Goal: Navigation & Orientation: Find specific page/section

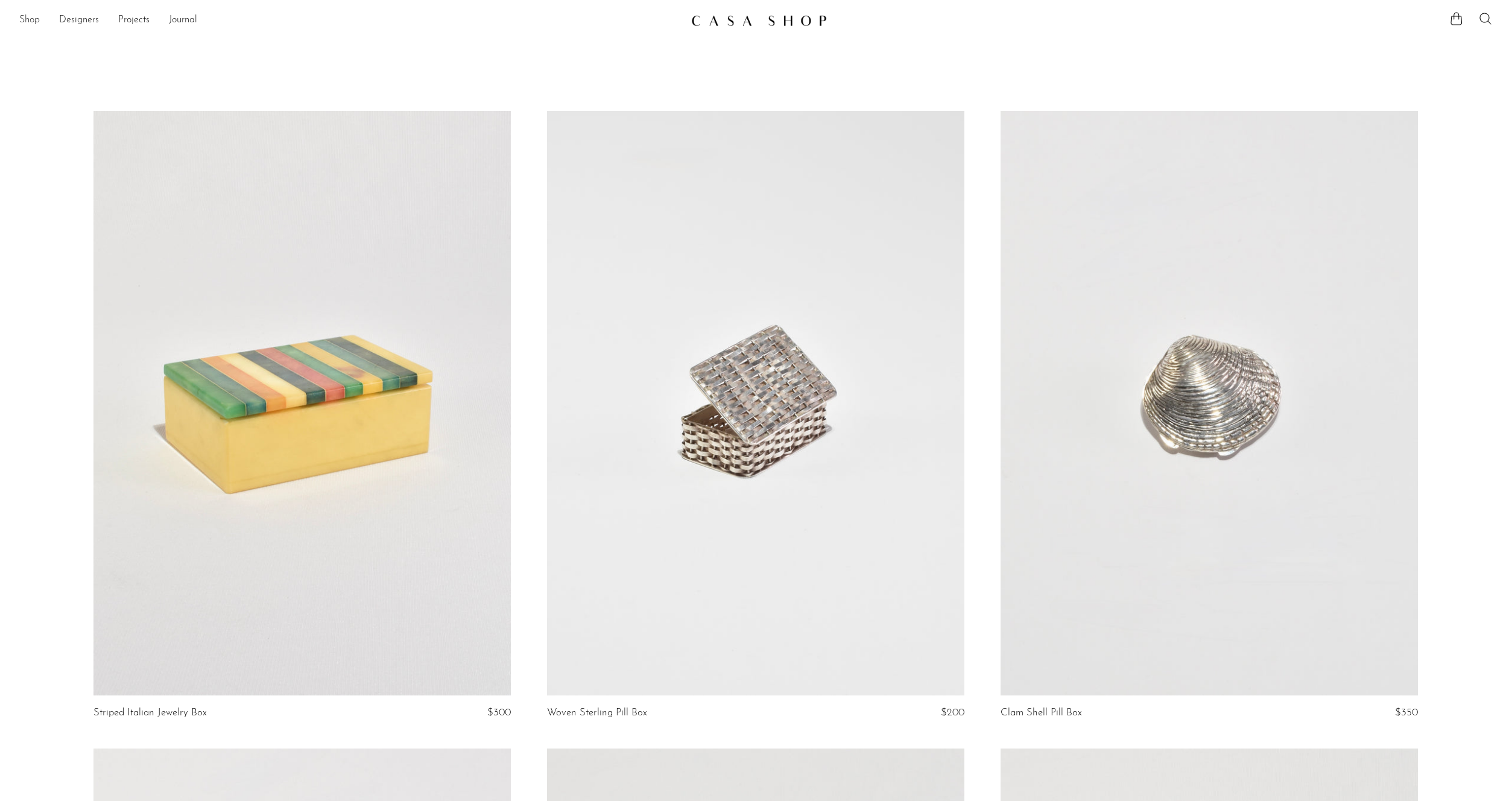
click at [29, 21] on link "Shop" at bounding box center [29, 20] width 20 height 16
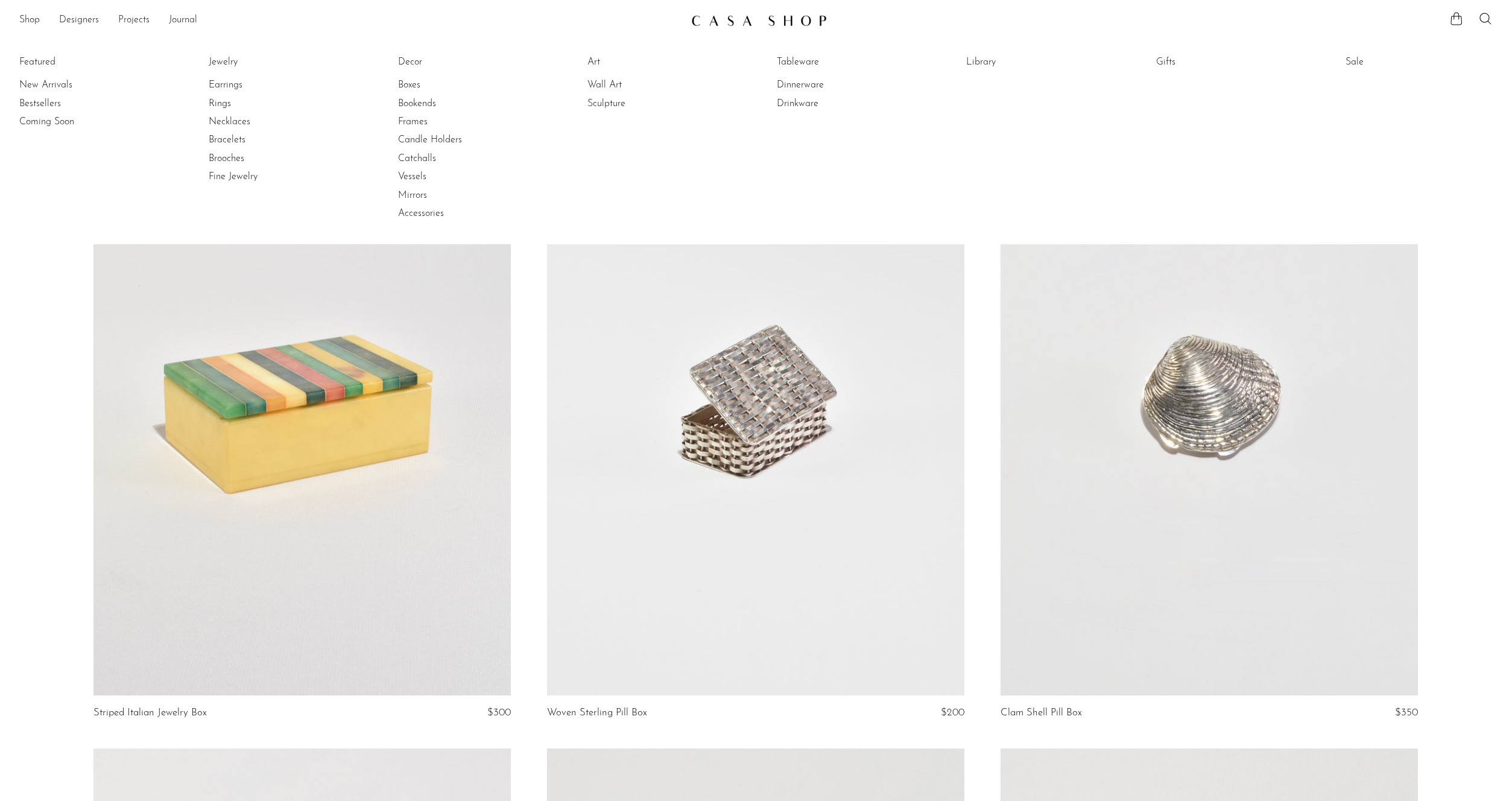
click at [41, 60] on li "Featured New Arrivals Bestsellers Coming Soon" at bounding box center [93, 138] width 147 height 175
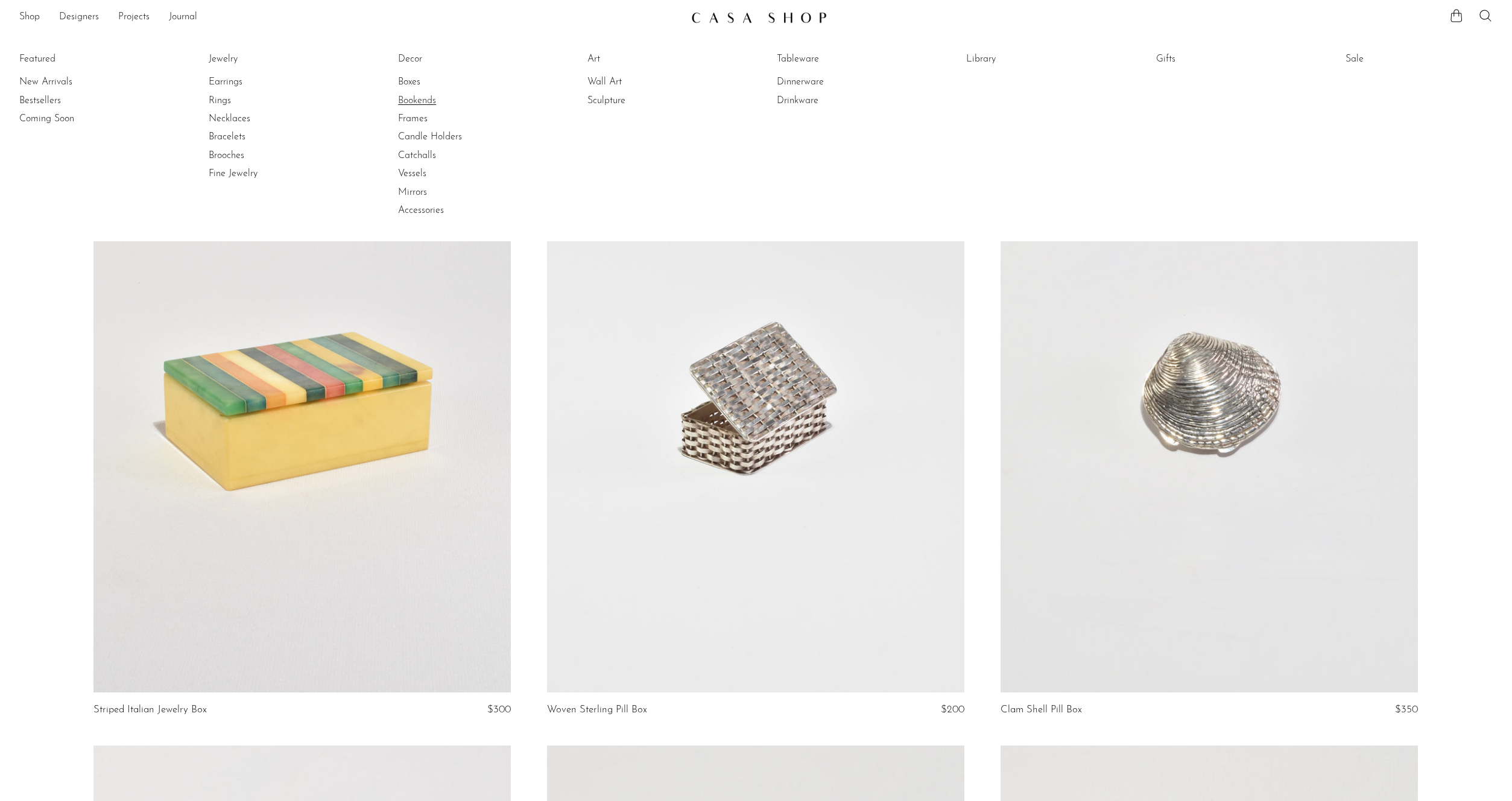
scroll to position [3, 0]
click at [411, 209] on link "Accessories" at bounding box center [443, 211] width 91 height 13
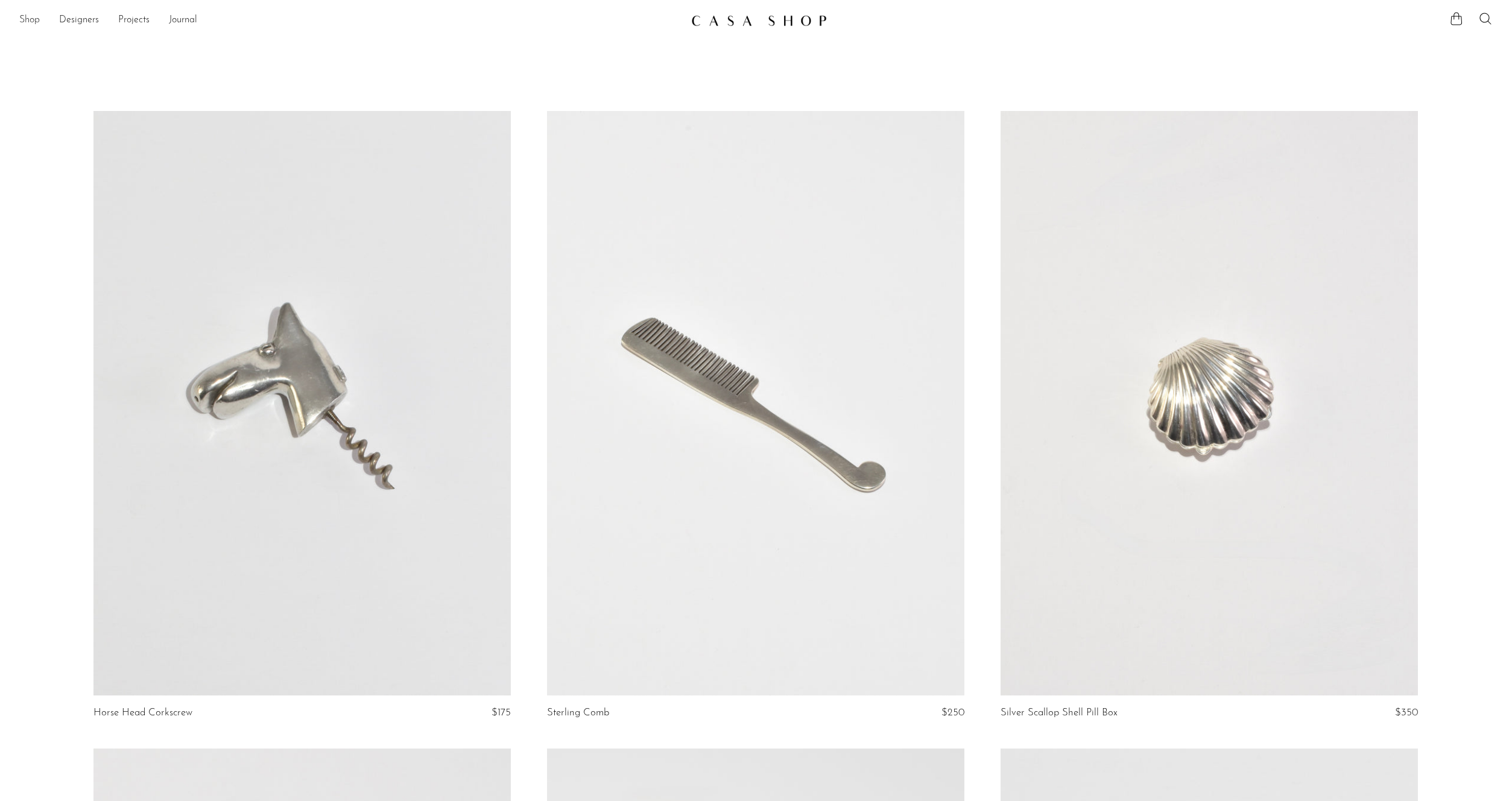
click at [27, 16] on link "Shop" at bounding box center [29, 20] width 20 height 16
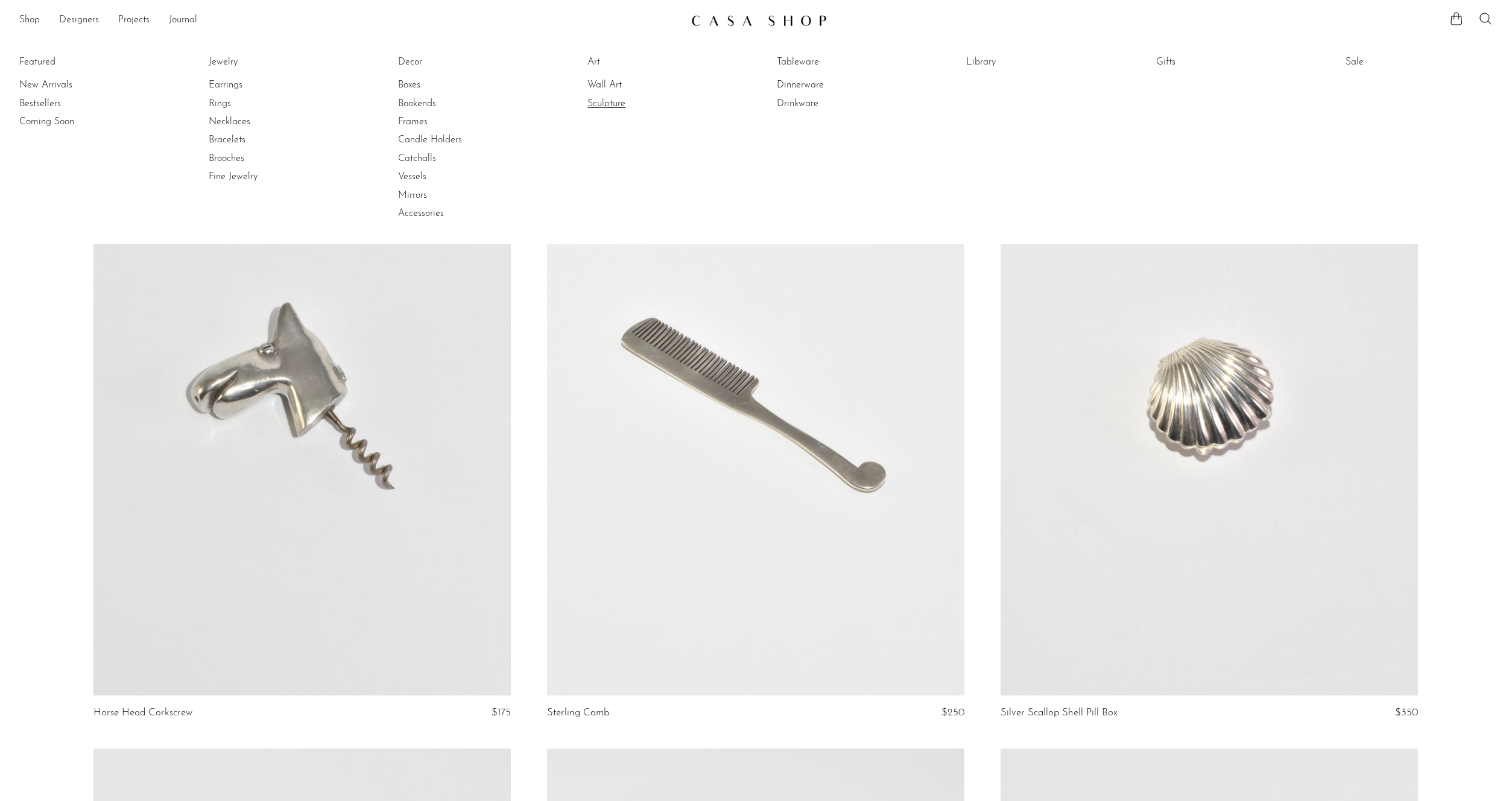
click at [608, 101] on link "Sculpture" at bounding box center [632, 104] width 91 height 13
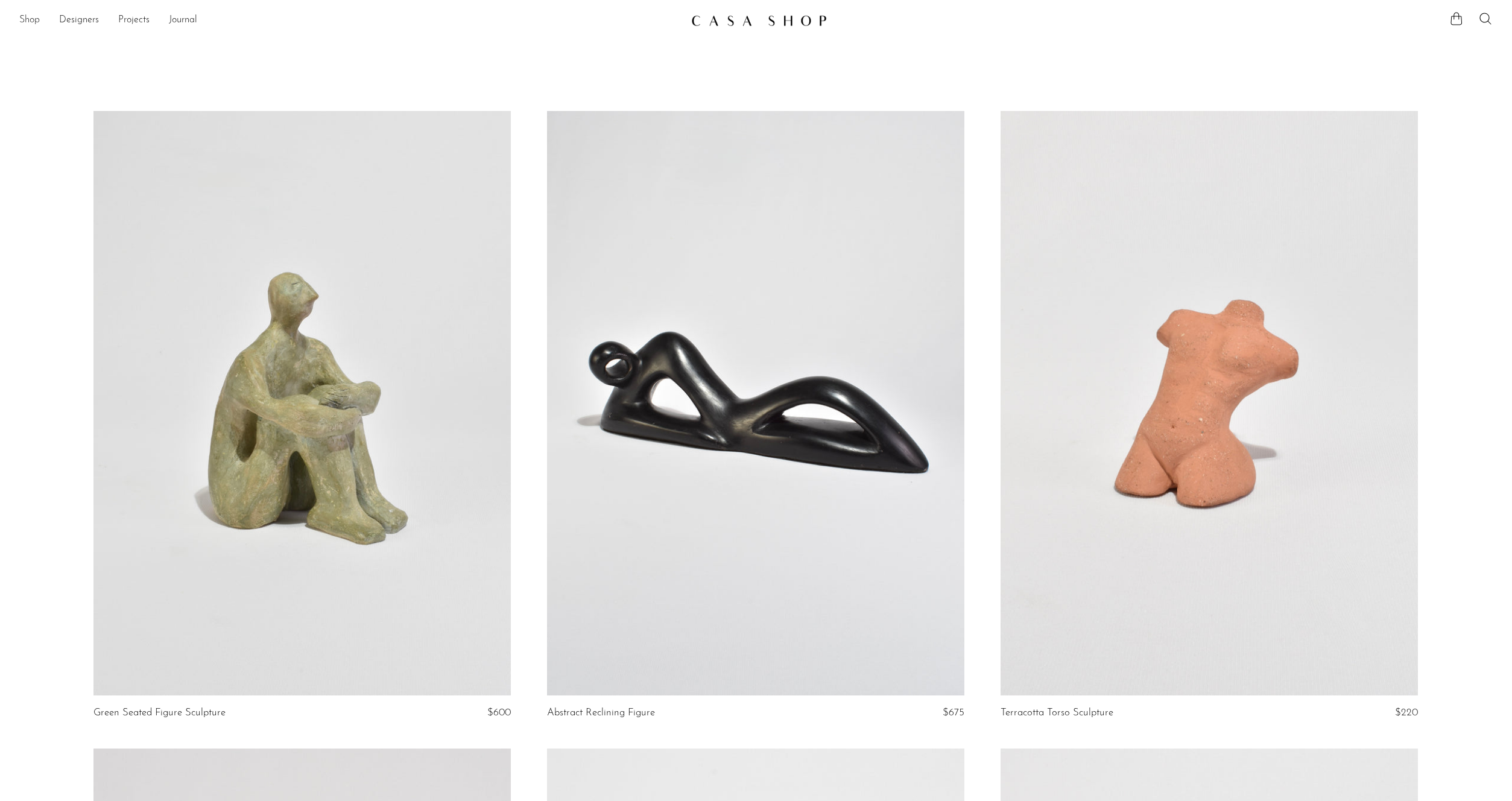
click at [31, 18] on link "Shop" at bounding box center [29, 20] width 20 height 16
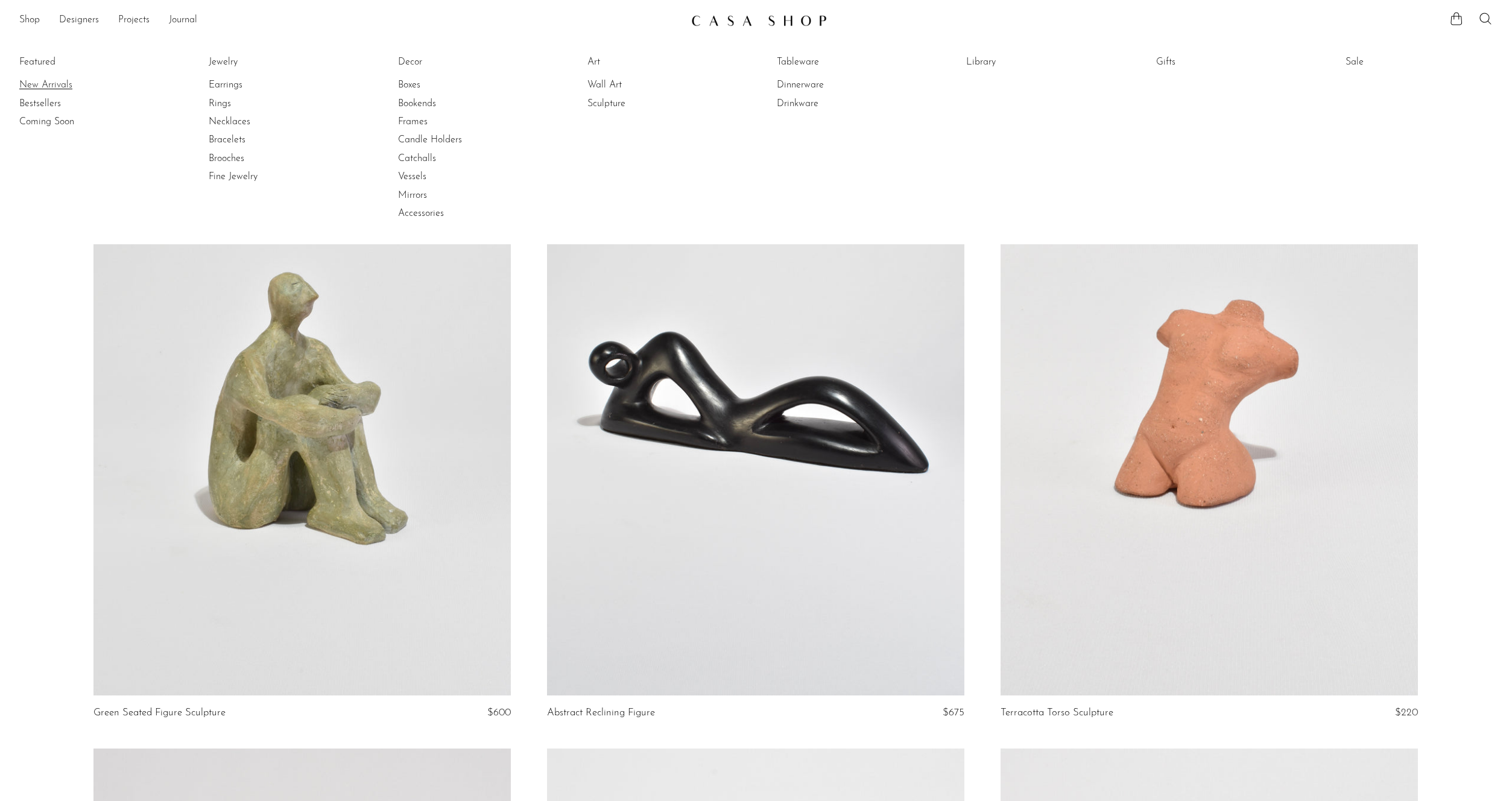
click at [40, 87] on link "New Arrivals" at bounding box center [65, 85] width 91 height 13
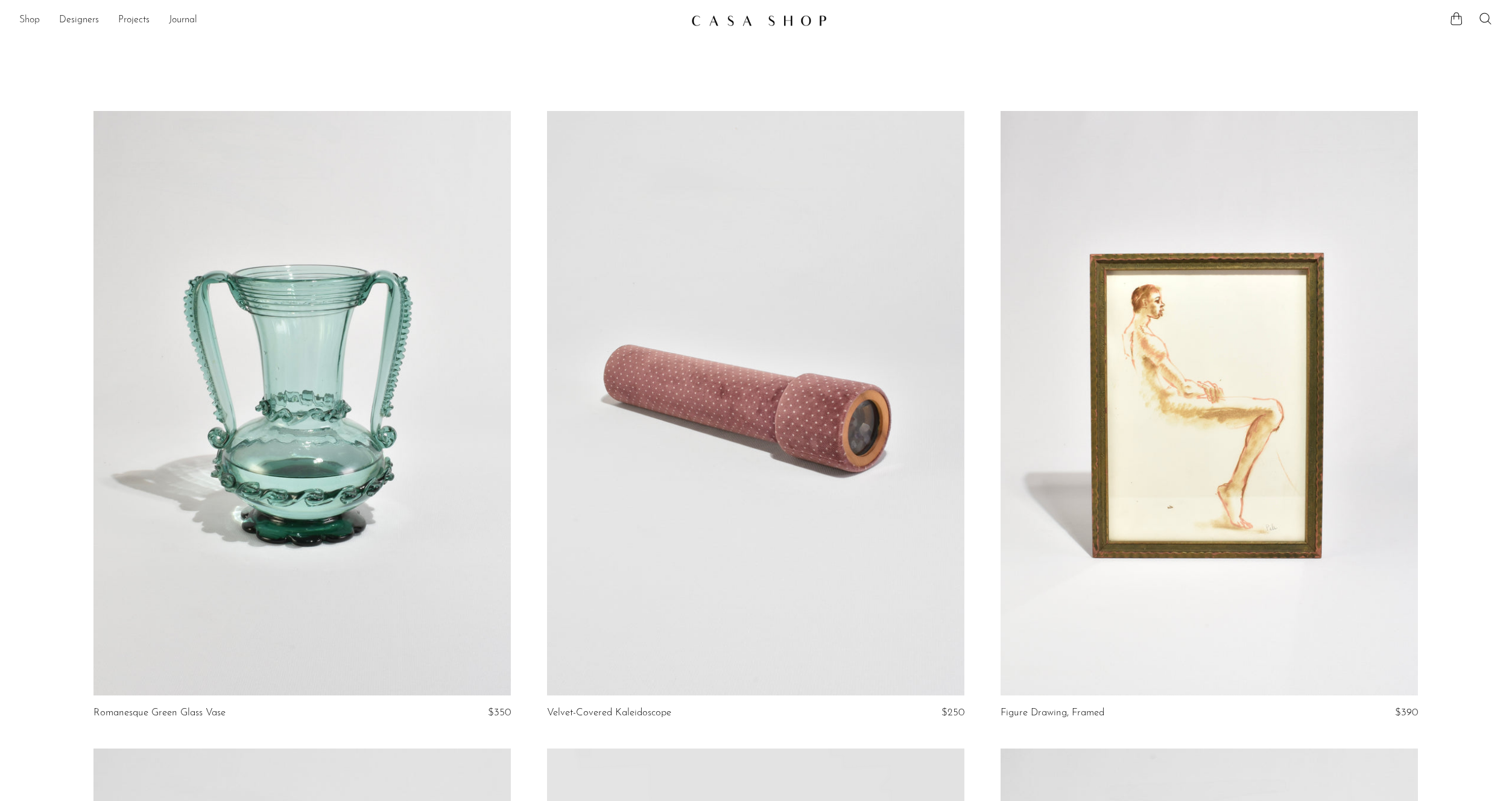
click at [31, 21] on link "Shop" at bounding box center [29, 20] width 20 height 16
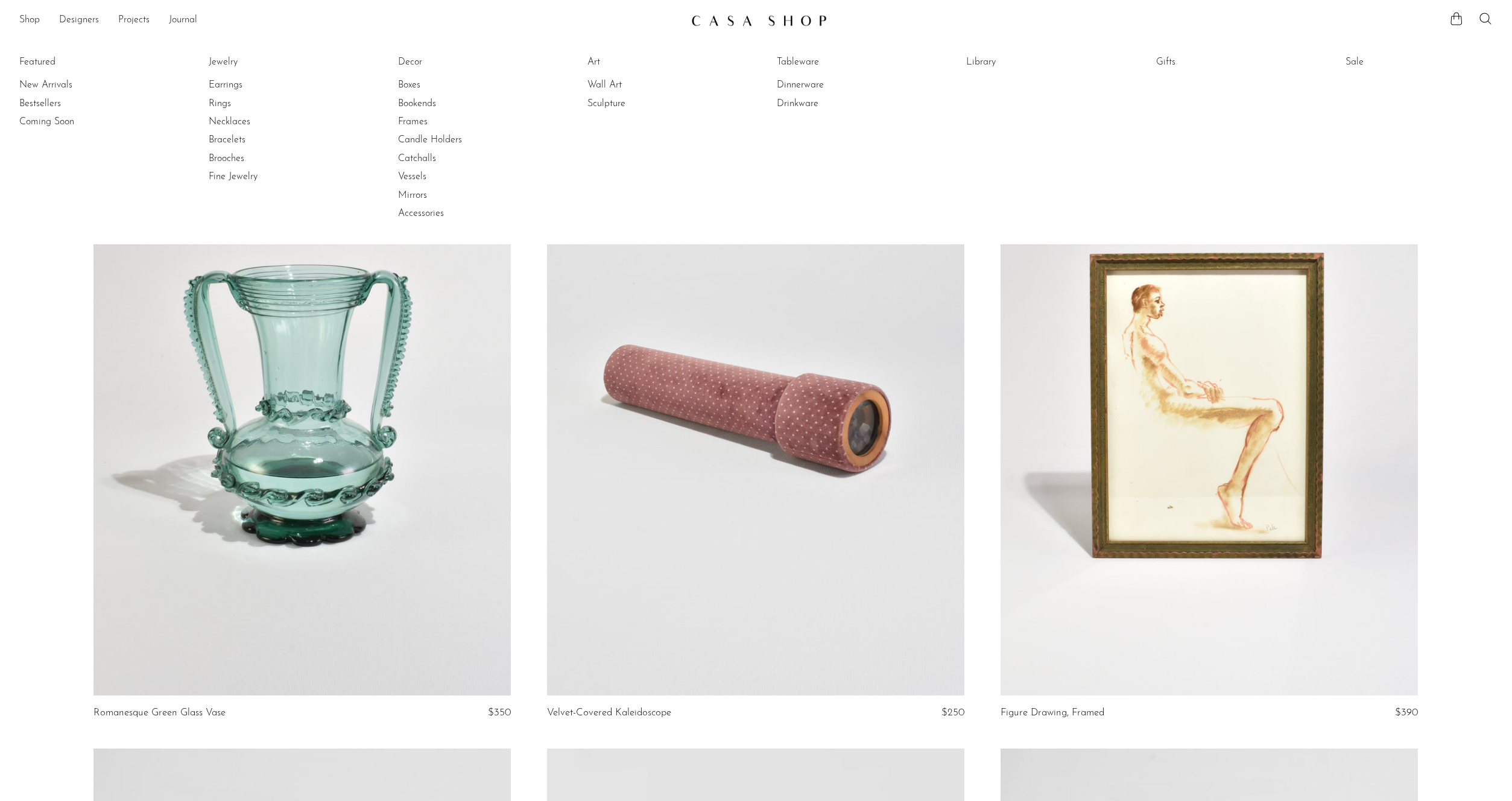
click at [37, 61] on li "Featured New Arrivals Bestsellers Coming Soon" at bounding box center [93, 138] width 147 height 175
click at [31, 122] on link "Coming Soon" at bounding box center [65, 121] width 91 height 13
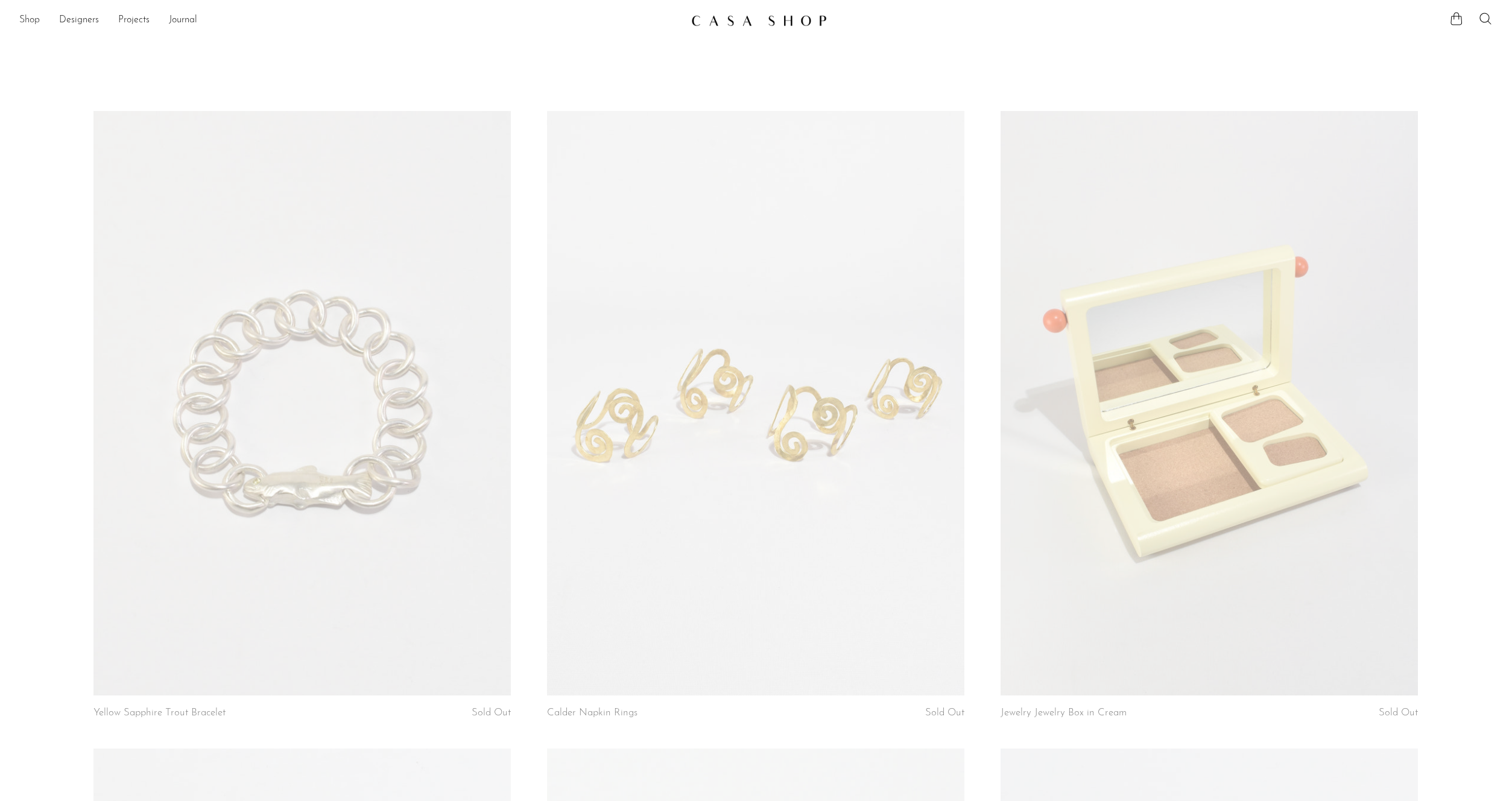
click at [21, 22] on link "Shop" at bounding box center [29, 20] width 20 height 16
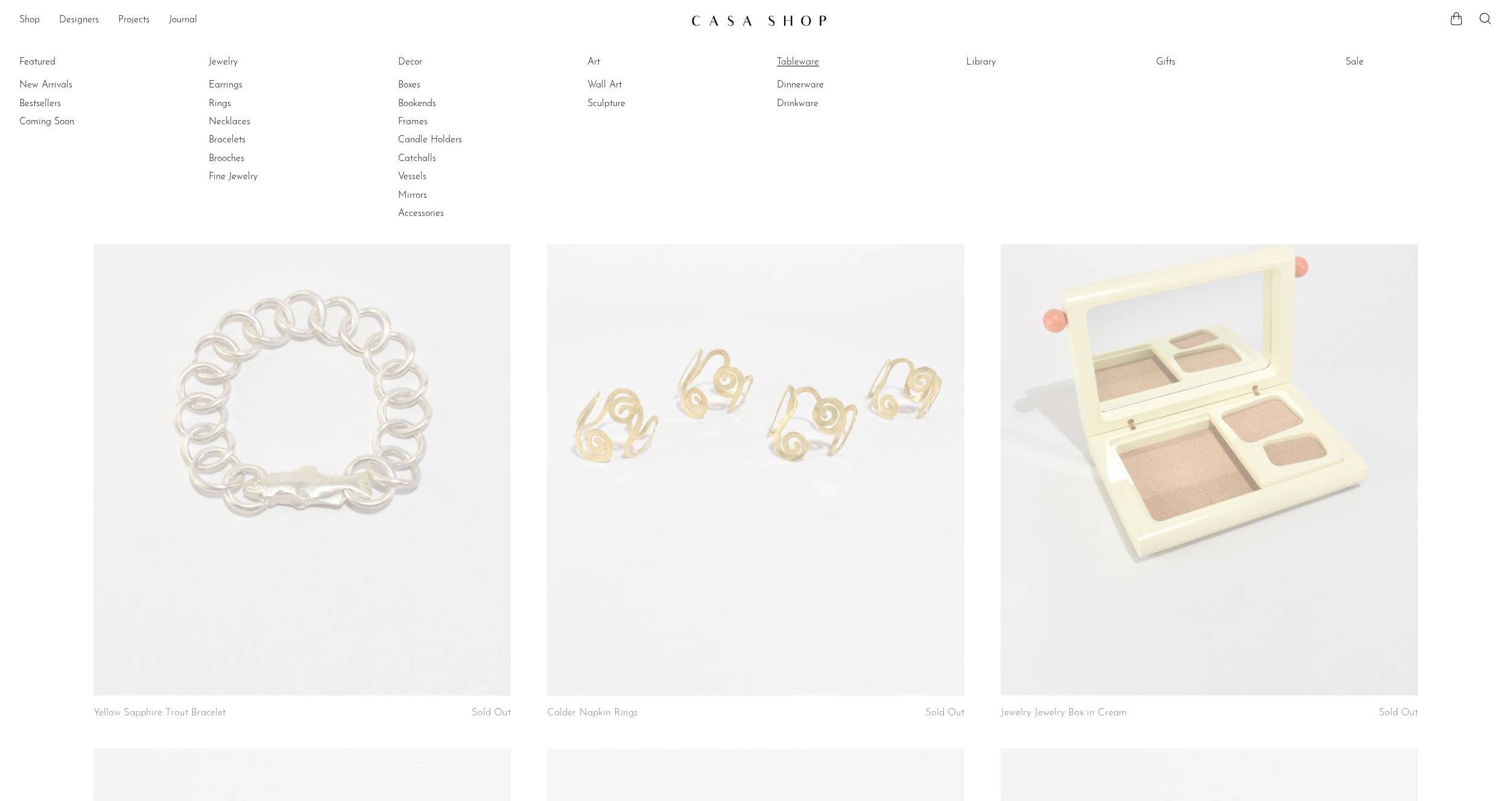
click at [777, 59] on link "Tableware" at bounding box center [822, 62] width 91 height 13
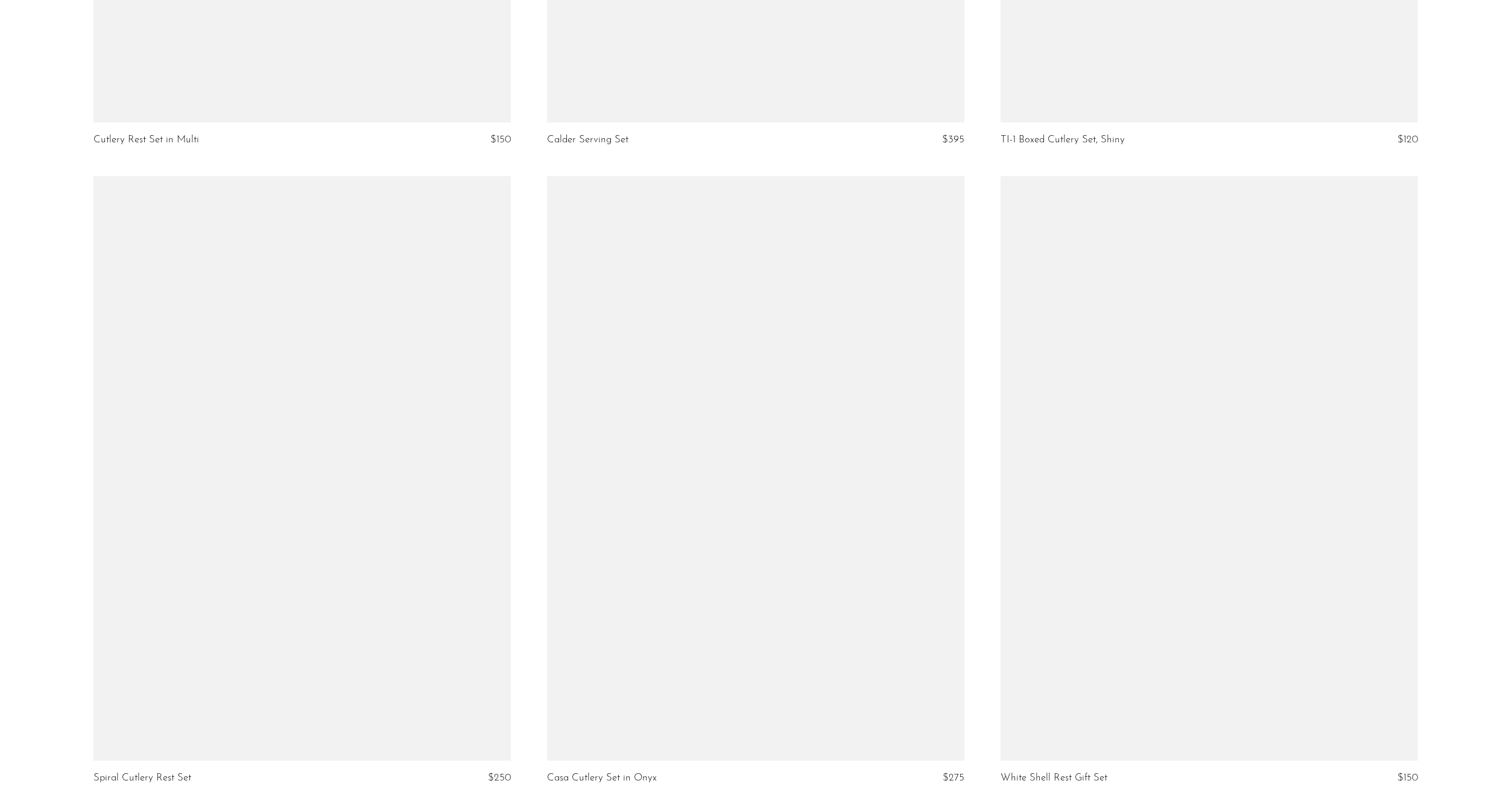
scroll to position [7244, 0]
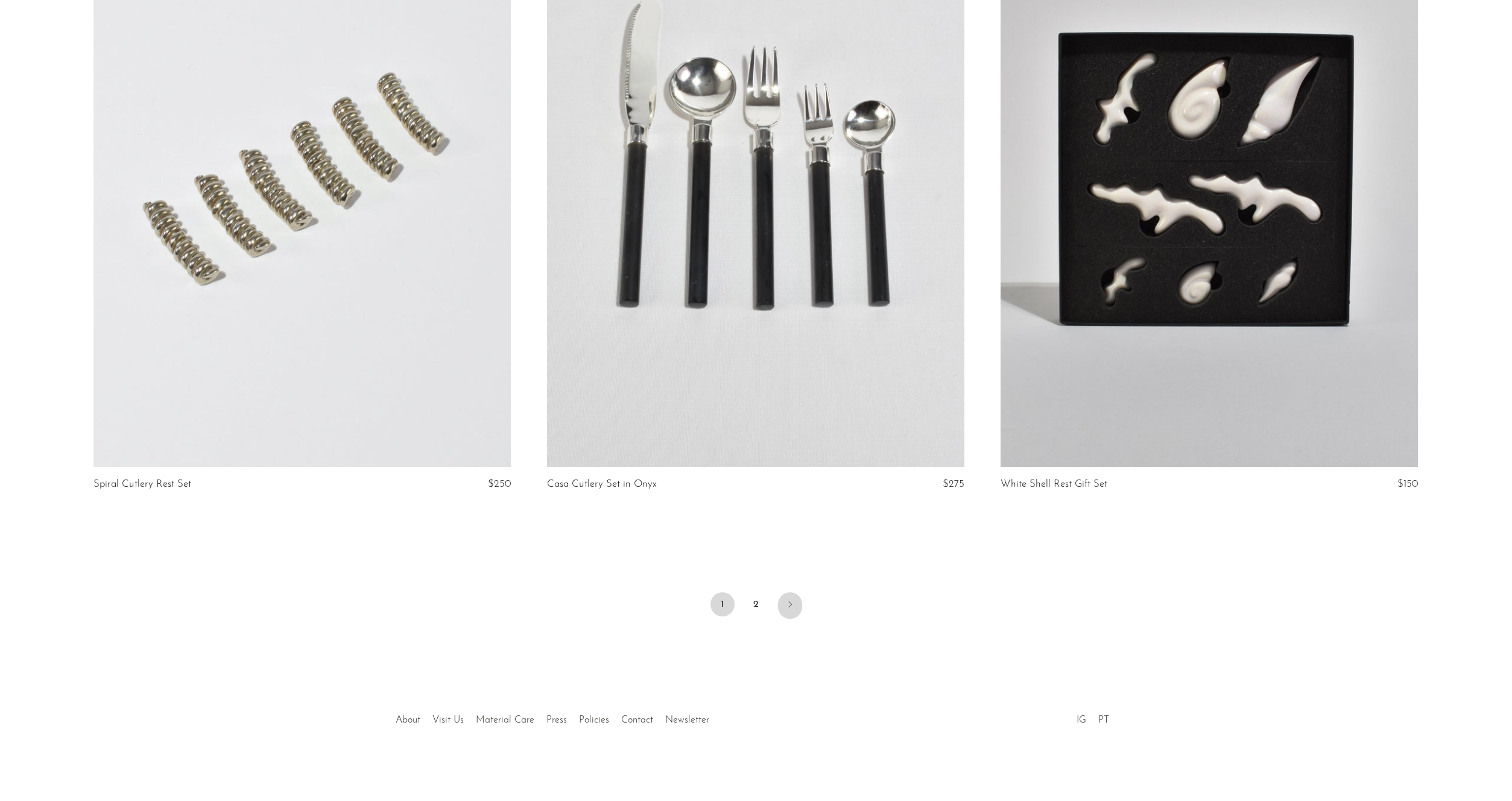
click at [790, 601] on icon "Next" at bounding box center [790, 604] width 10 height 10
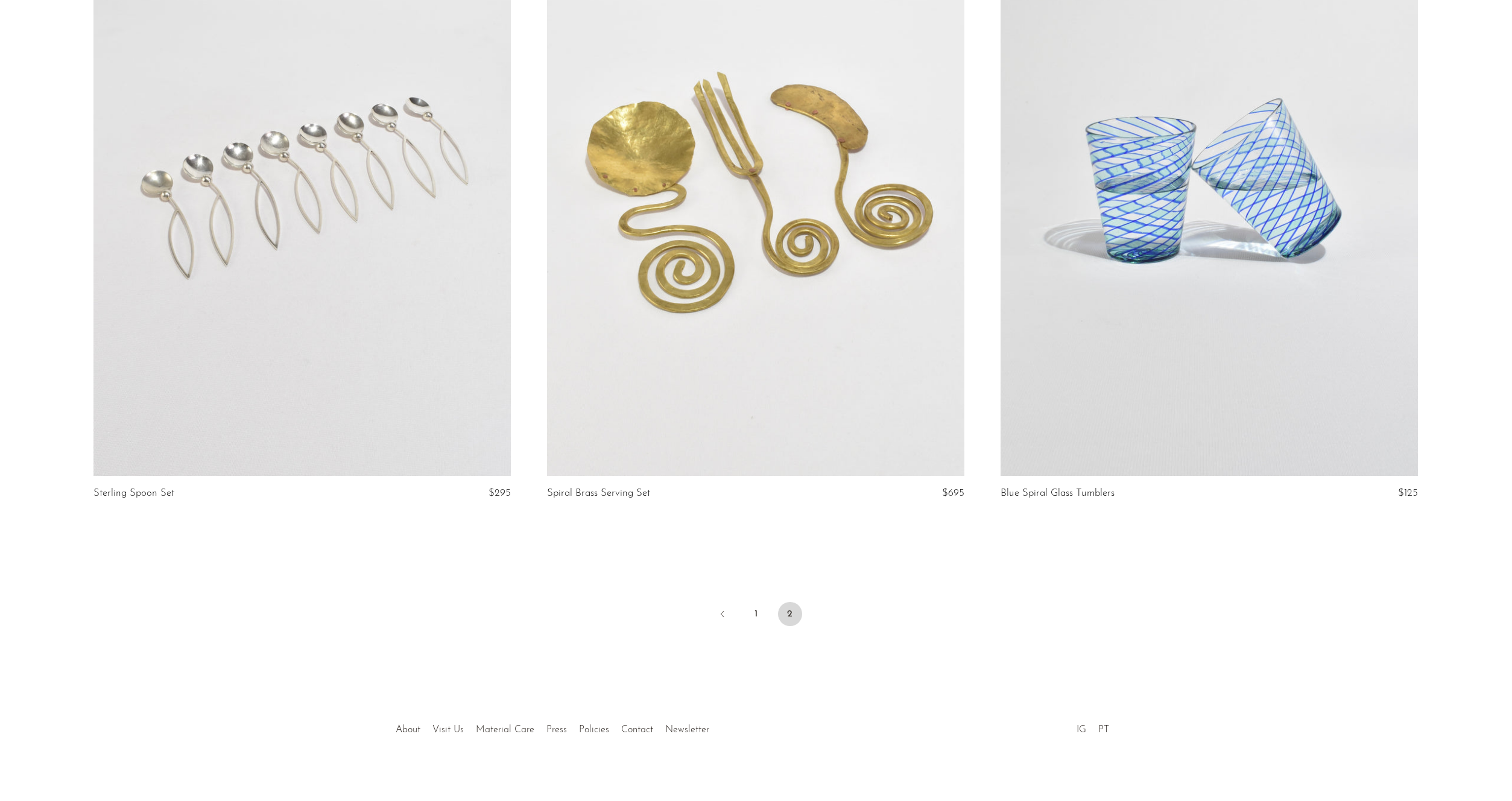
scroll to position [2141, 0]
